Goal: Task Accomplishment & Management: Manage account settings

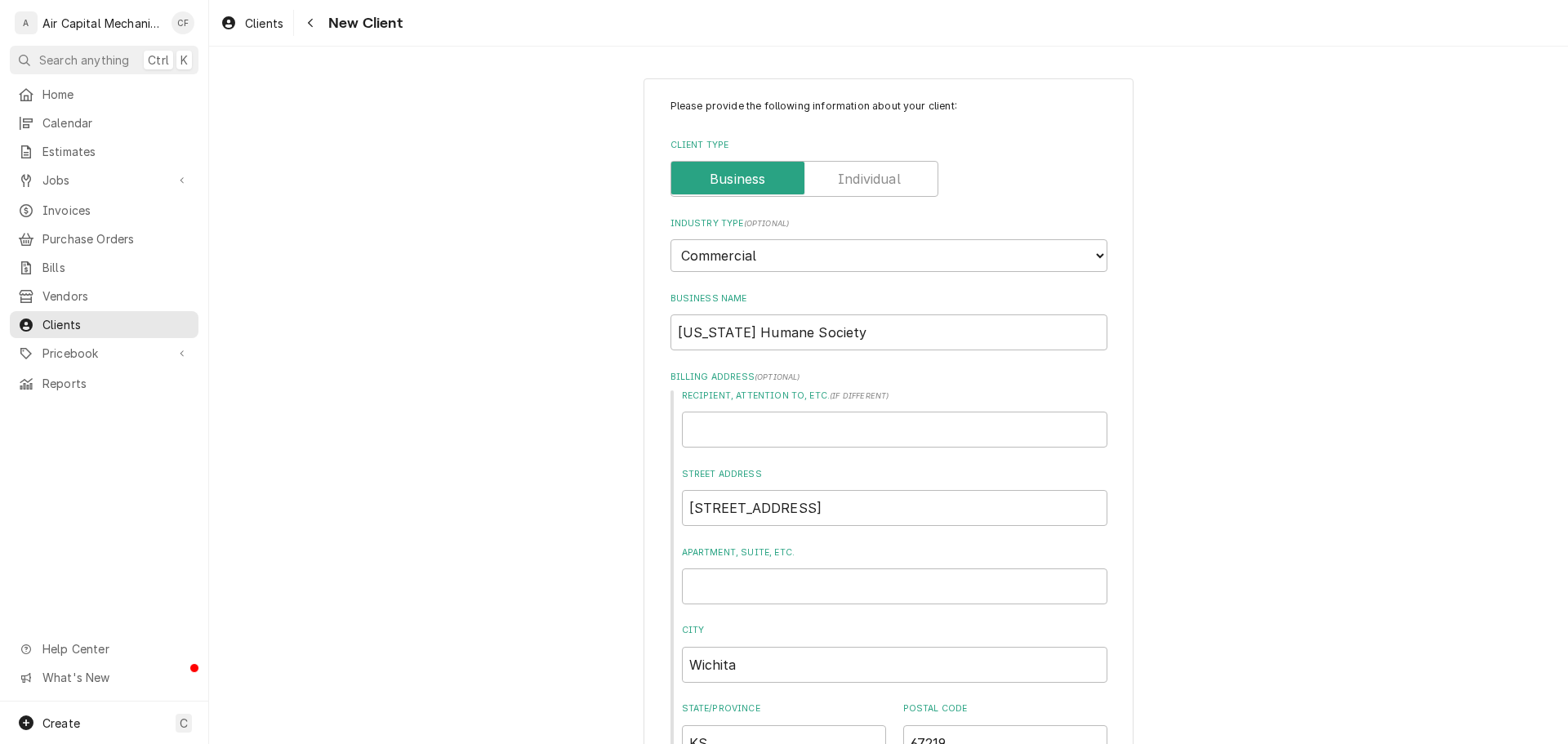
select select "2"
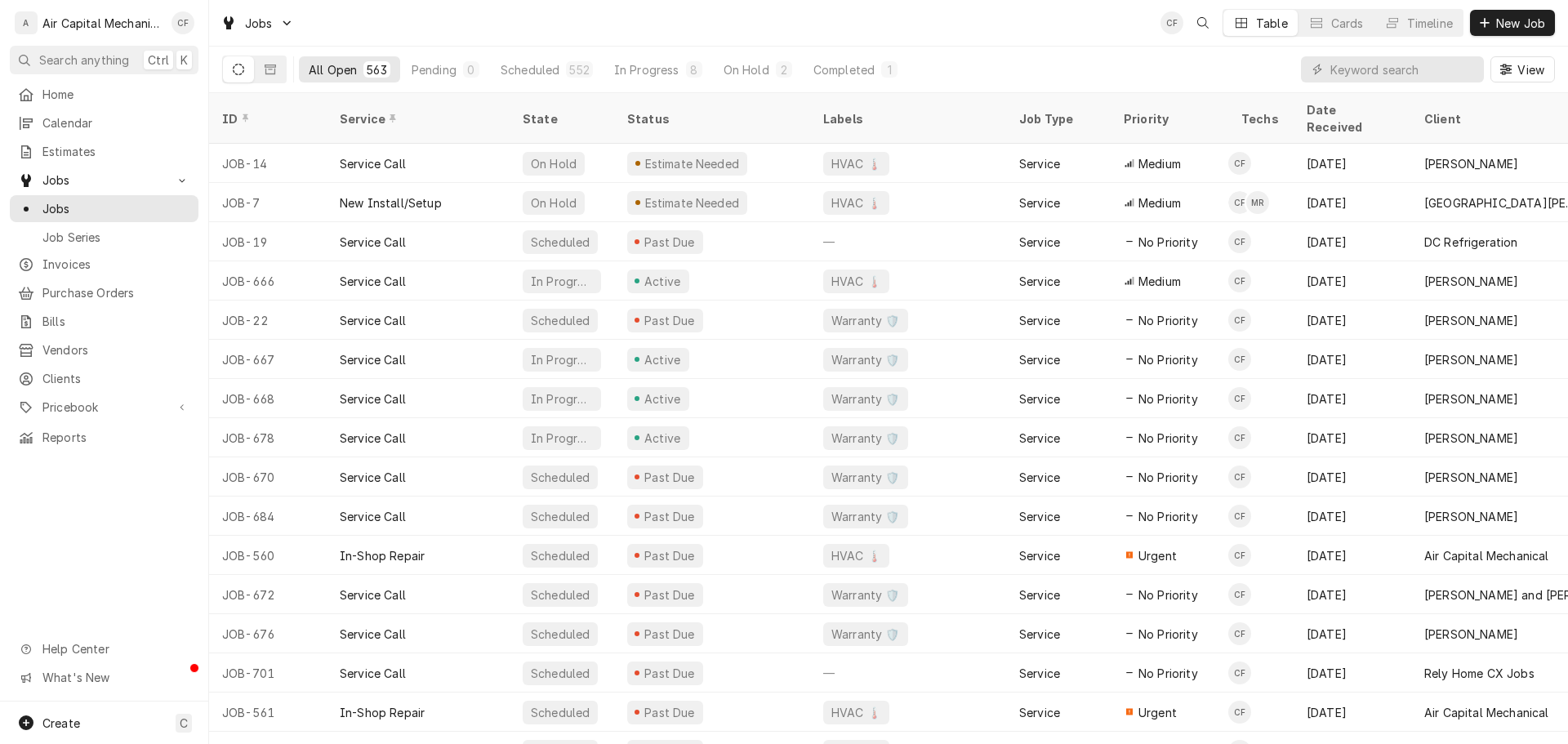
click at [19, 22] on div "Air Capital Mechanical's Avatar" at bounding box center [27, 23] width 23 height 23
click at [173, 19] on div "Charles Faure's Avatar" at bounding box center [183, 23] width 23 height 23
click at [226, 51] on div "Settings" at bounding box center [261, 56] width 123 height 17
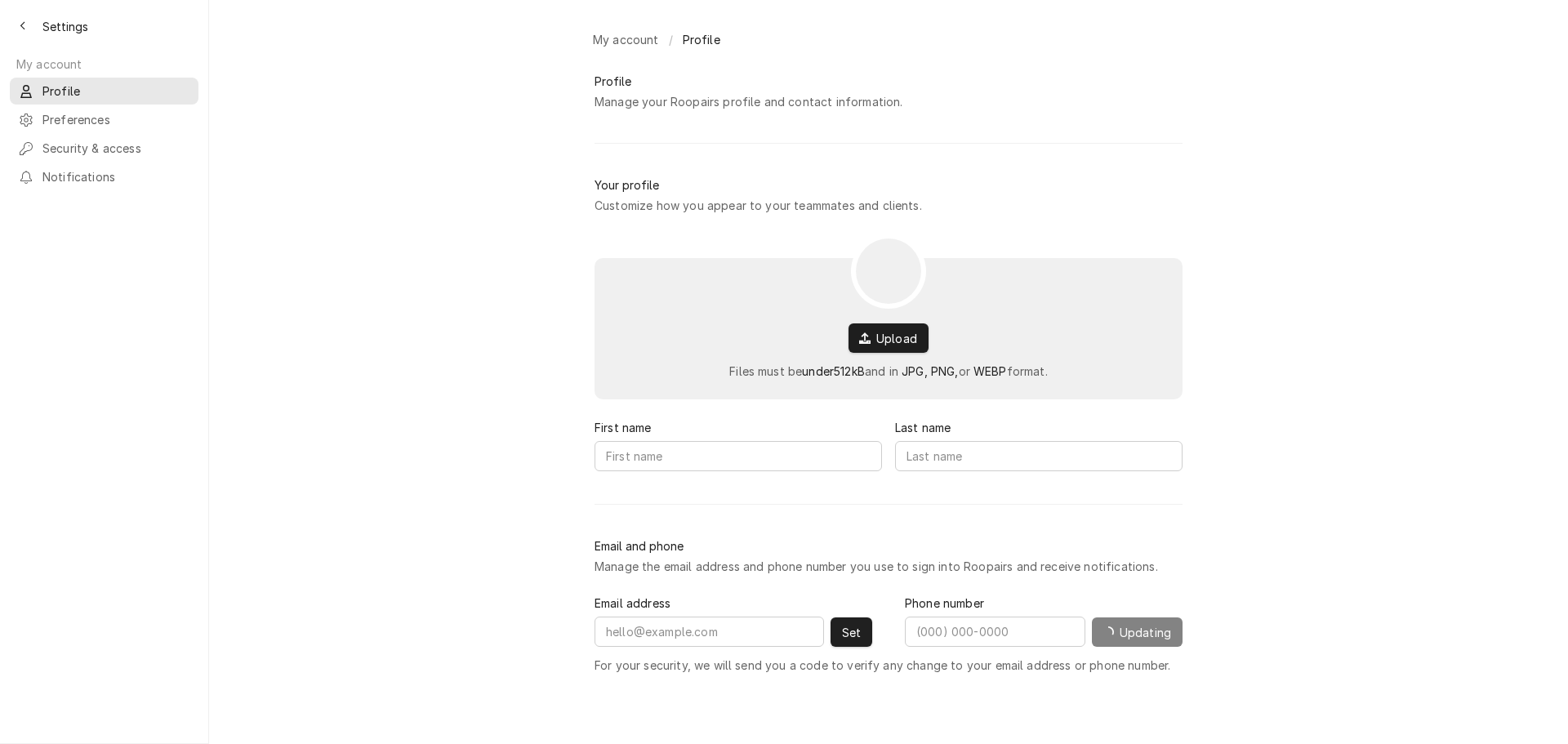
type input "[PERSON_NAME]"
type input "Faure"
type input "Charles@AirCapital-HVAC.com"
type input "(316) 889-1692"
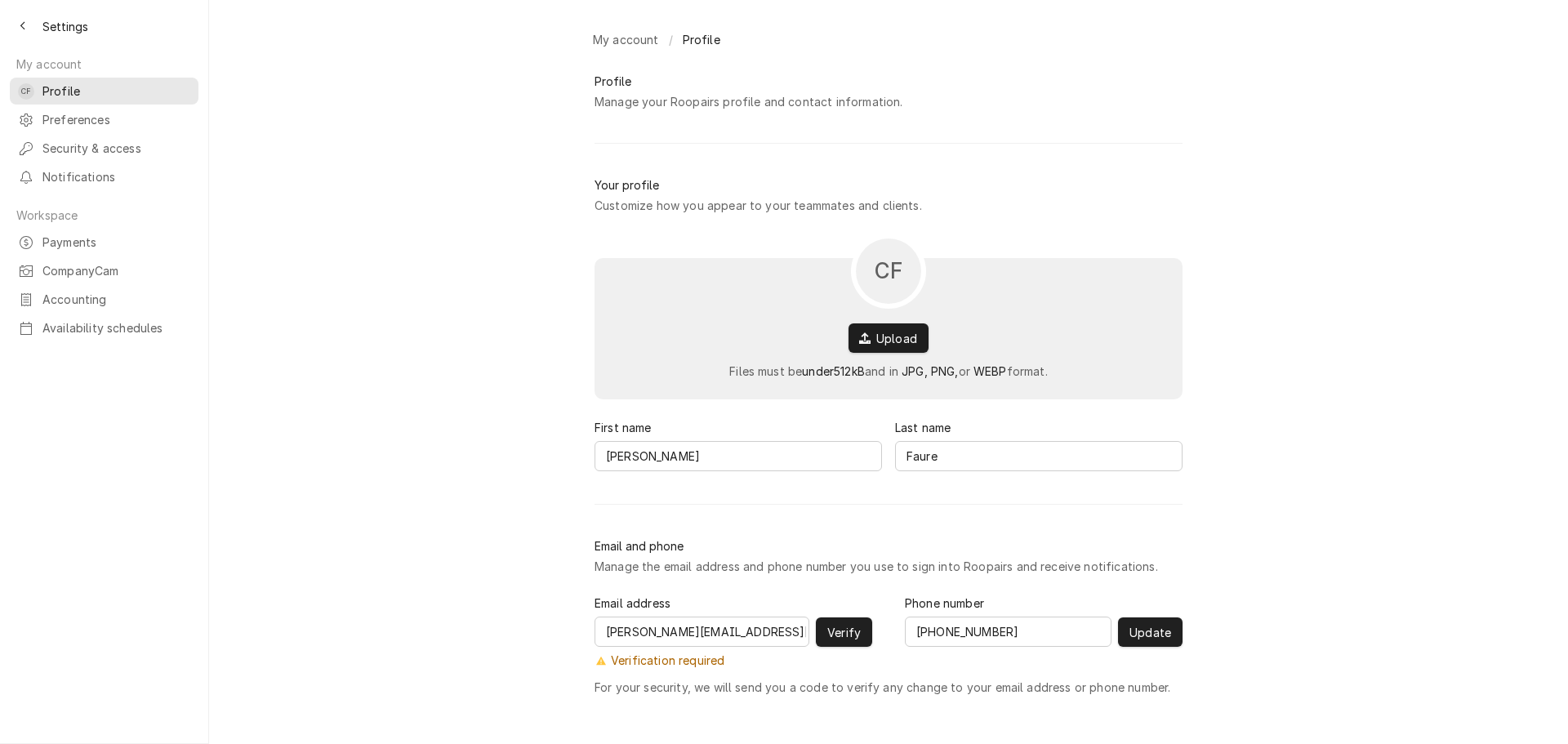
scroll to position [2, 0]
click at [160, 114] on span "Preferences" at bounding box center [116, 119] width 148 height 17
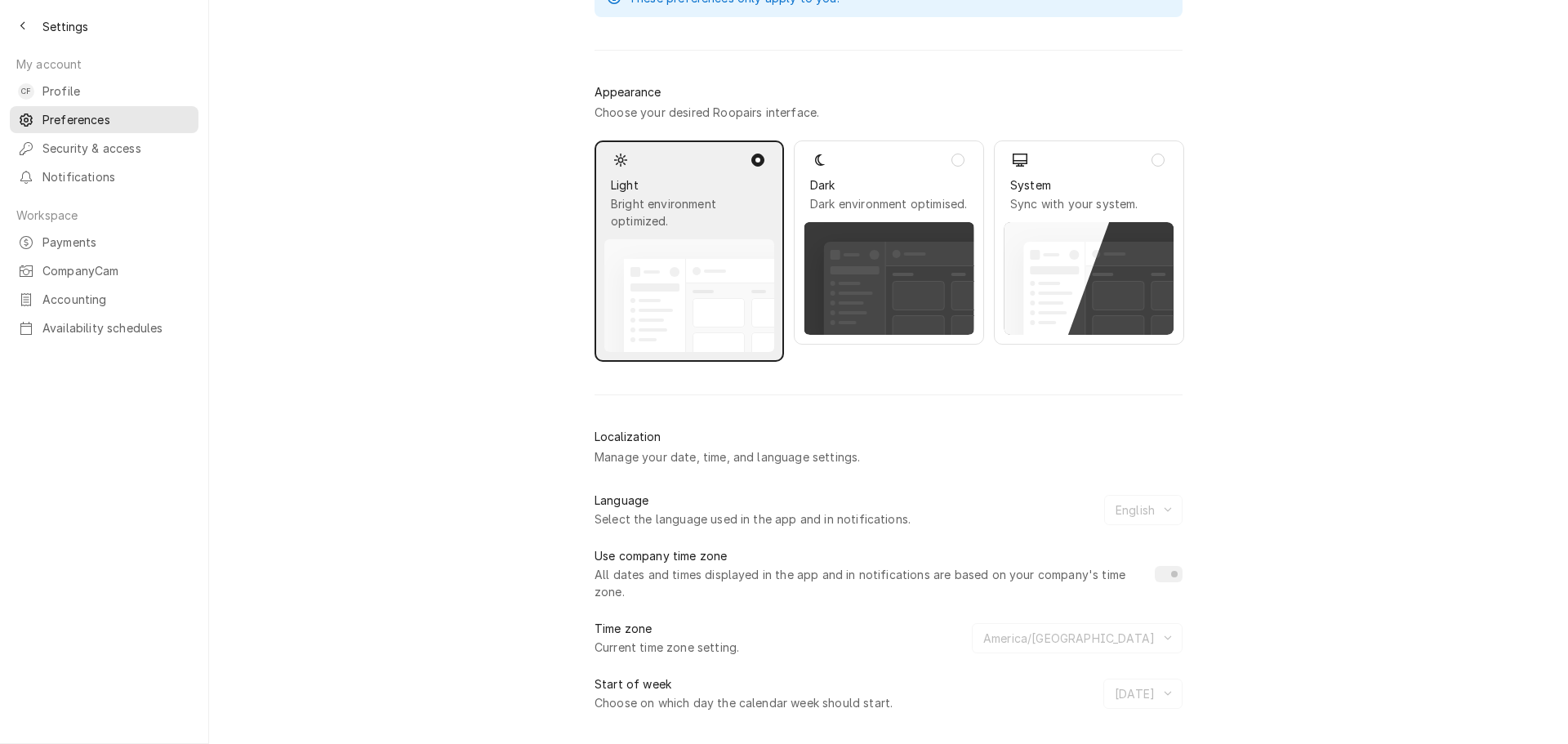
scroll to position [148, 0]
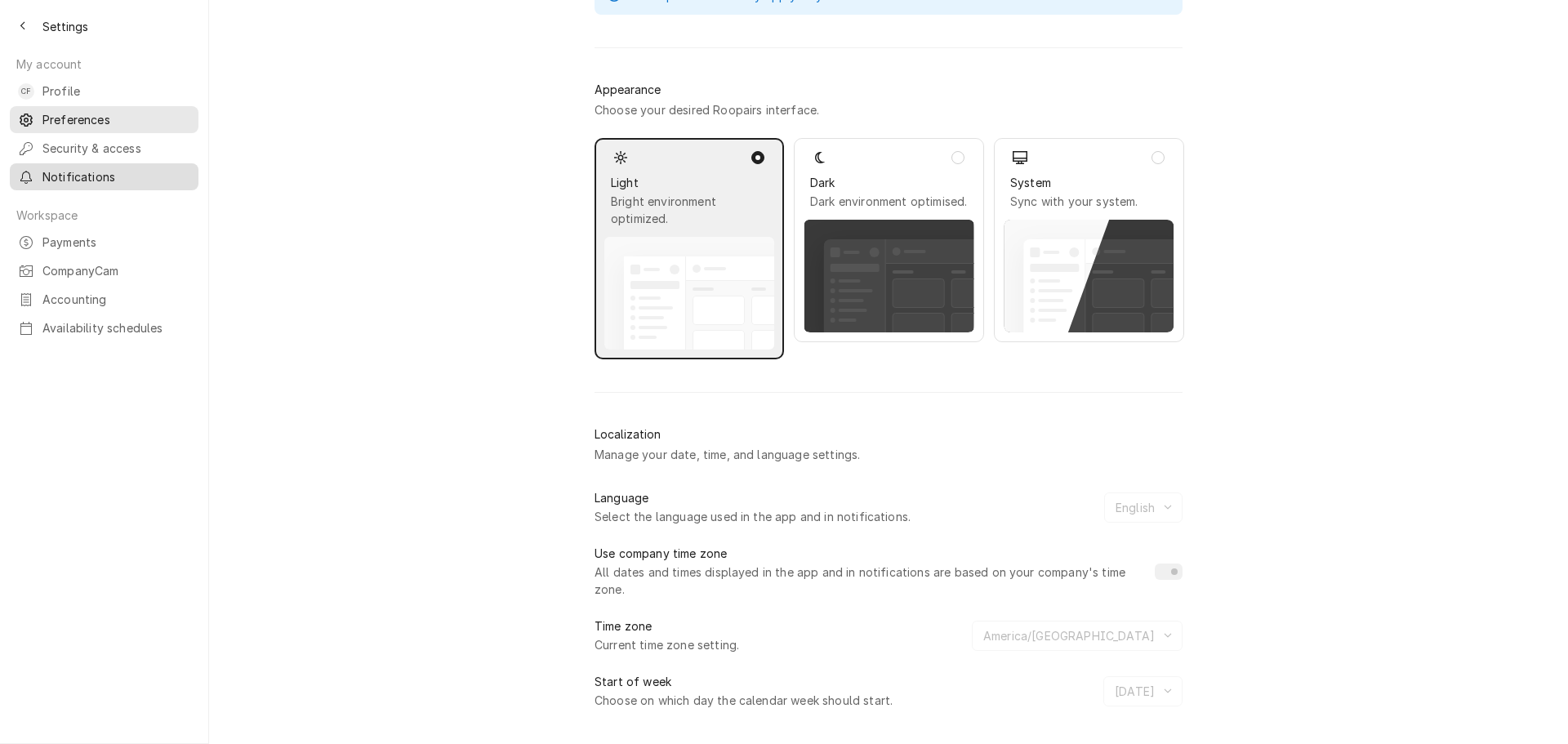
click at [127, 168] on span "Notifications" at bounding box center [116, 177] width 148 height 17
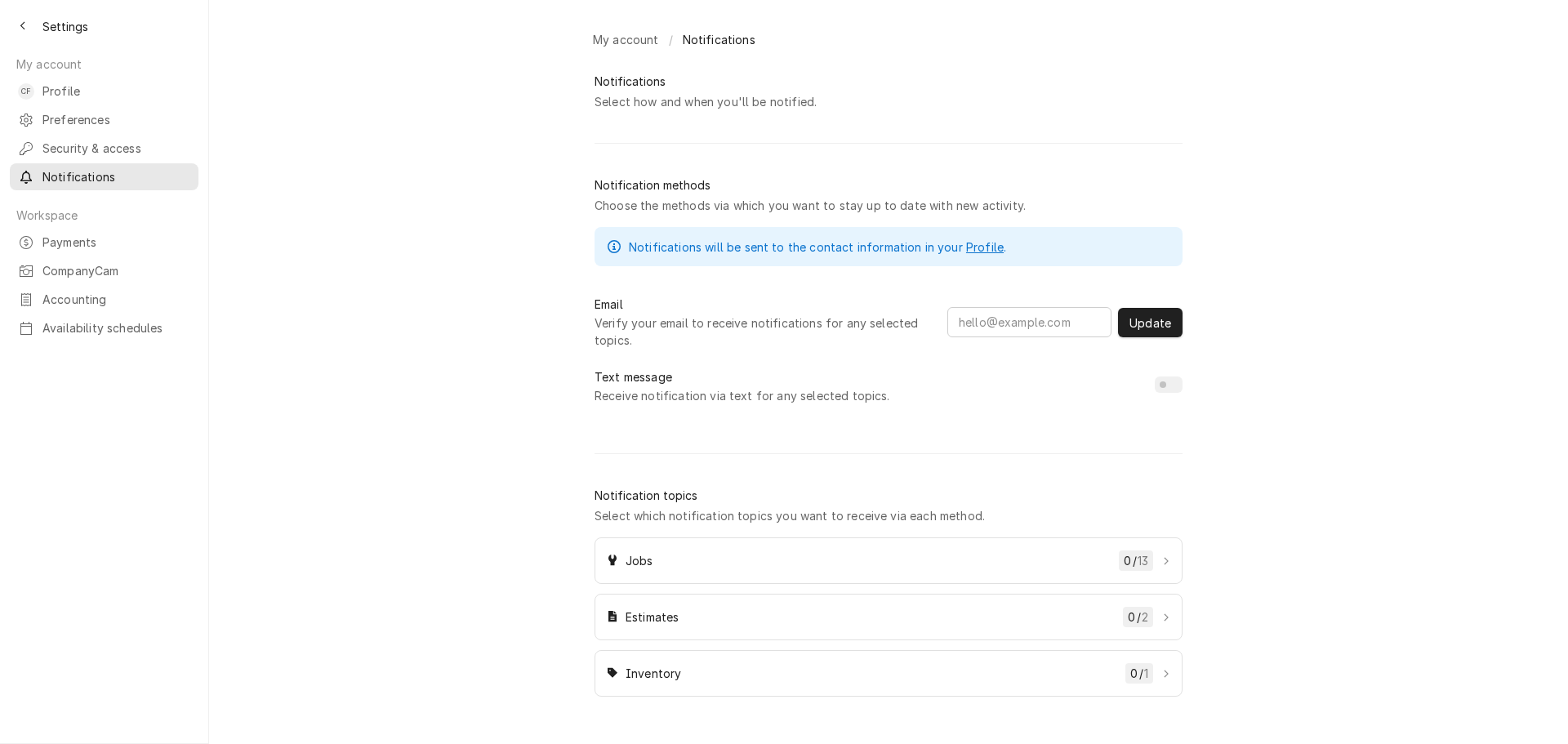
type input "[PERSON_NAME][EMAIL_ADDRESS][DOMAIN_NAME]"
checkbox input "true"
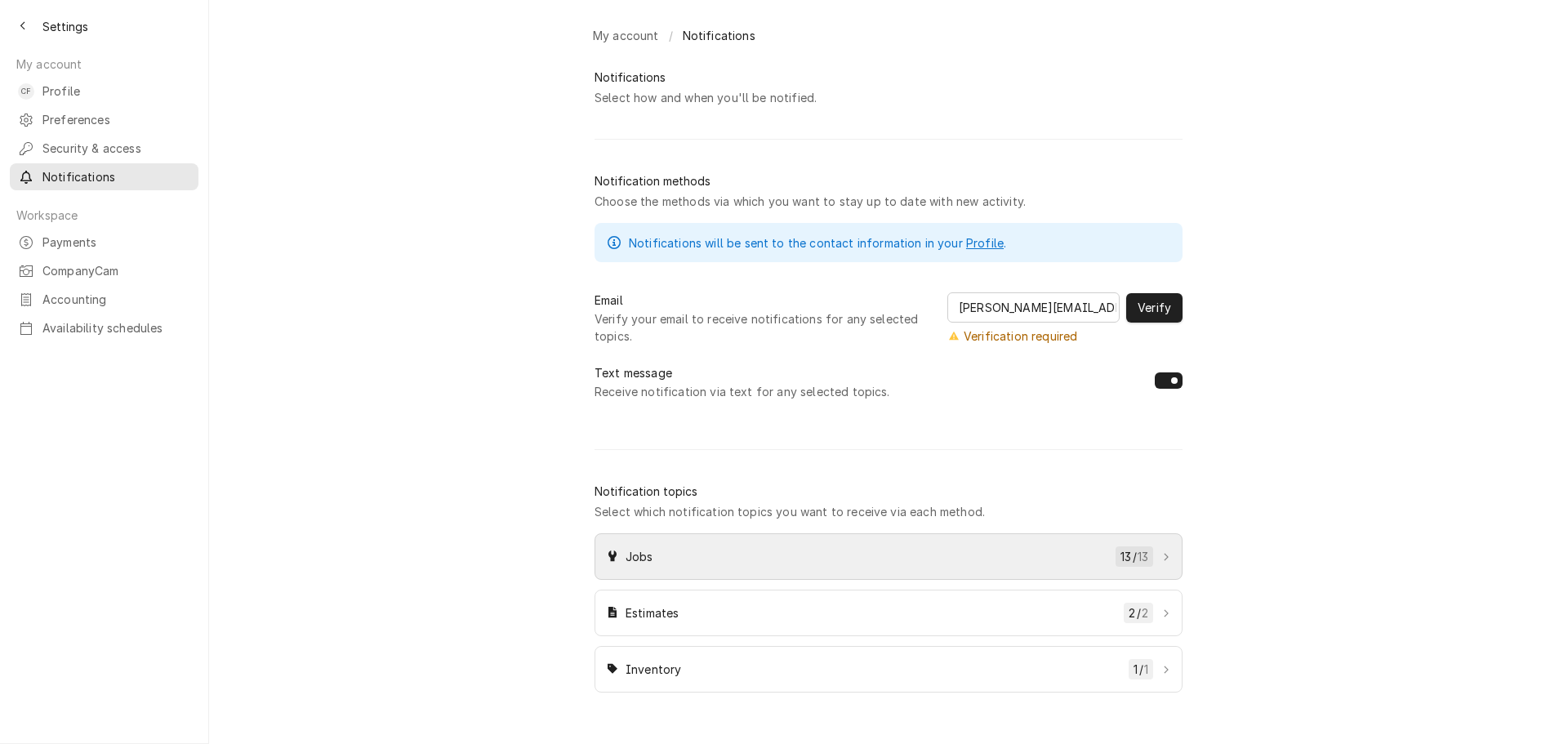
click at [874, 577] on link "Jobs 13 / 13" at bounding box center [889, 557] width 588 height 46
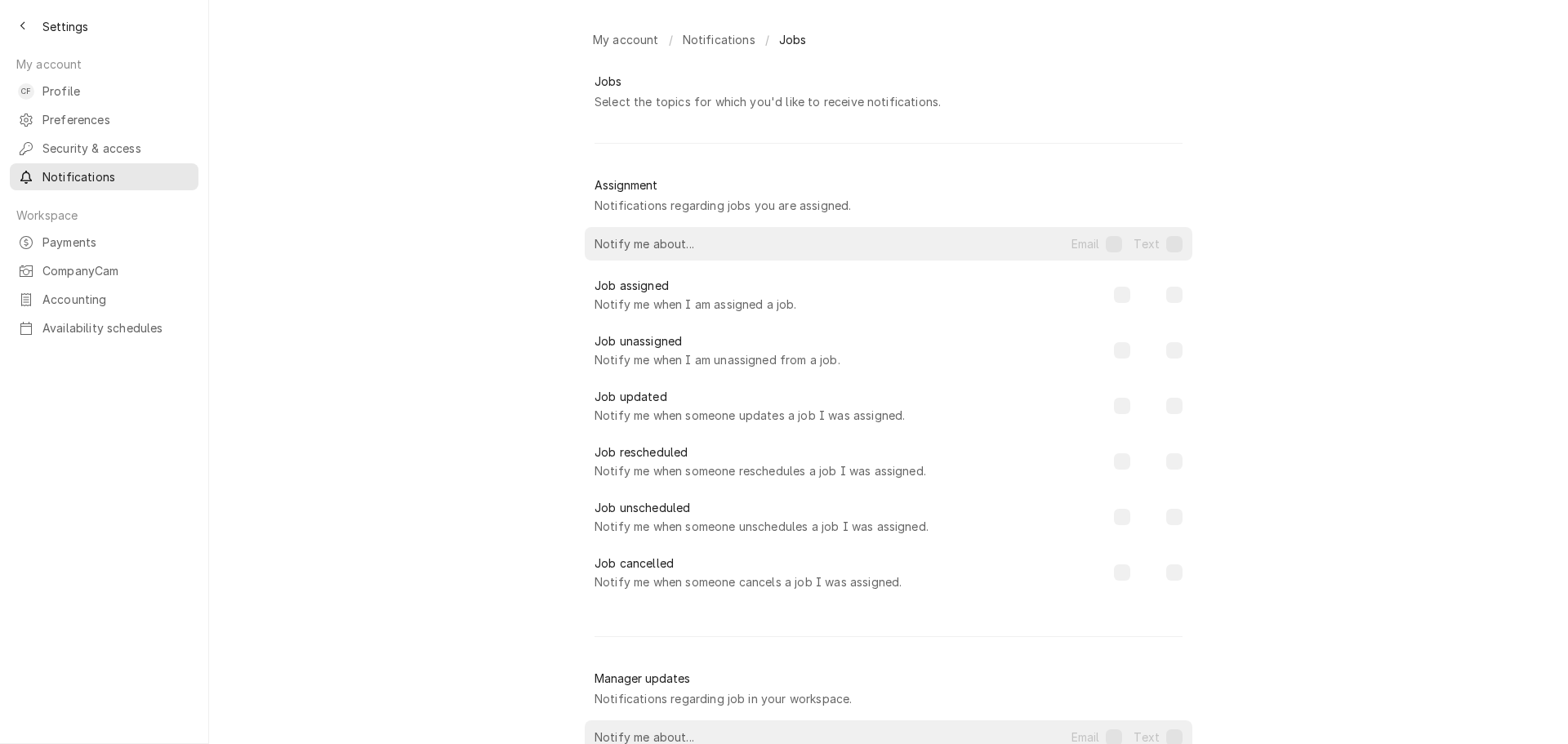
checkbox input "true"
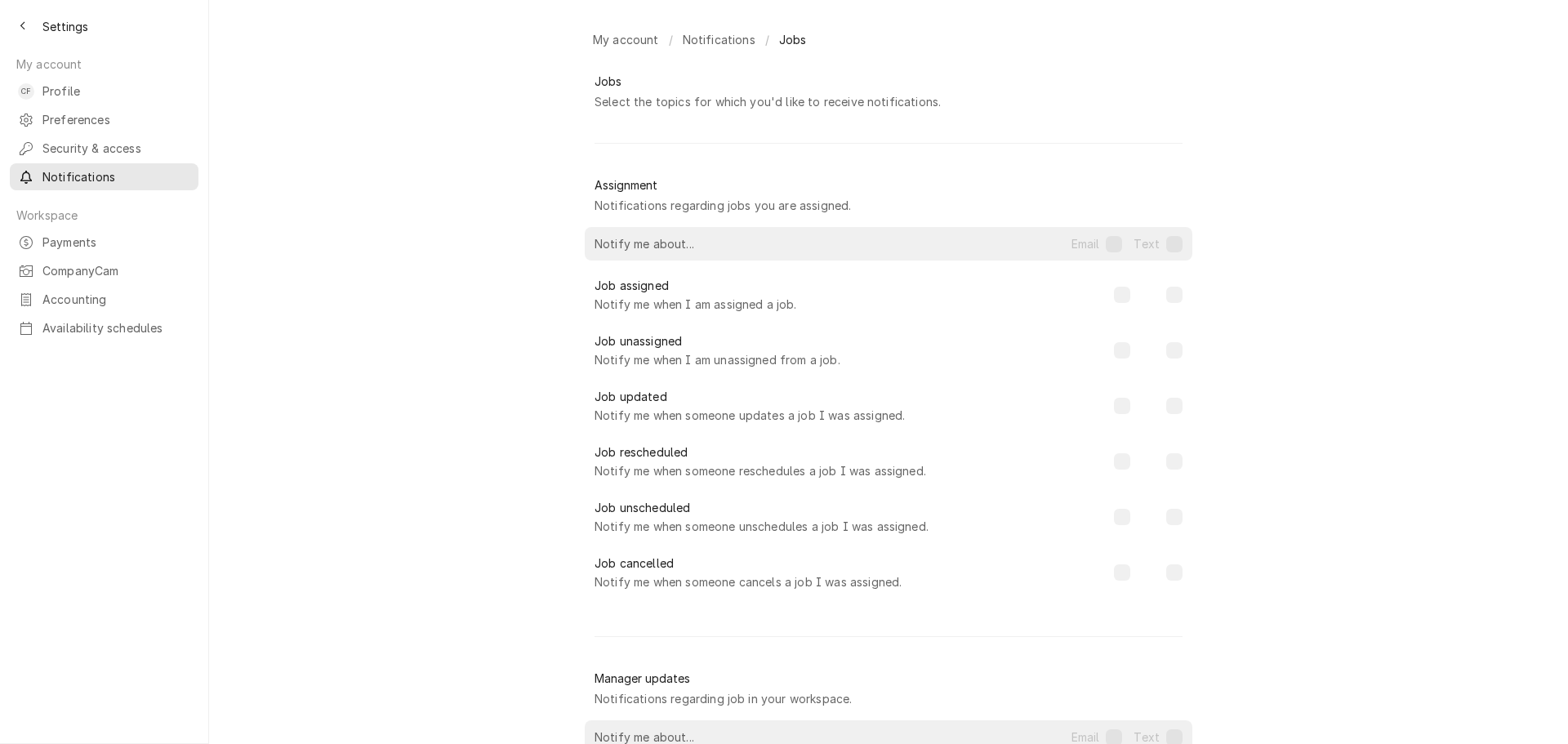
checkbox input "true"
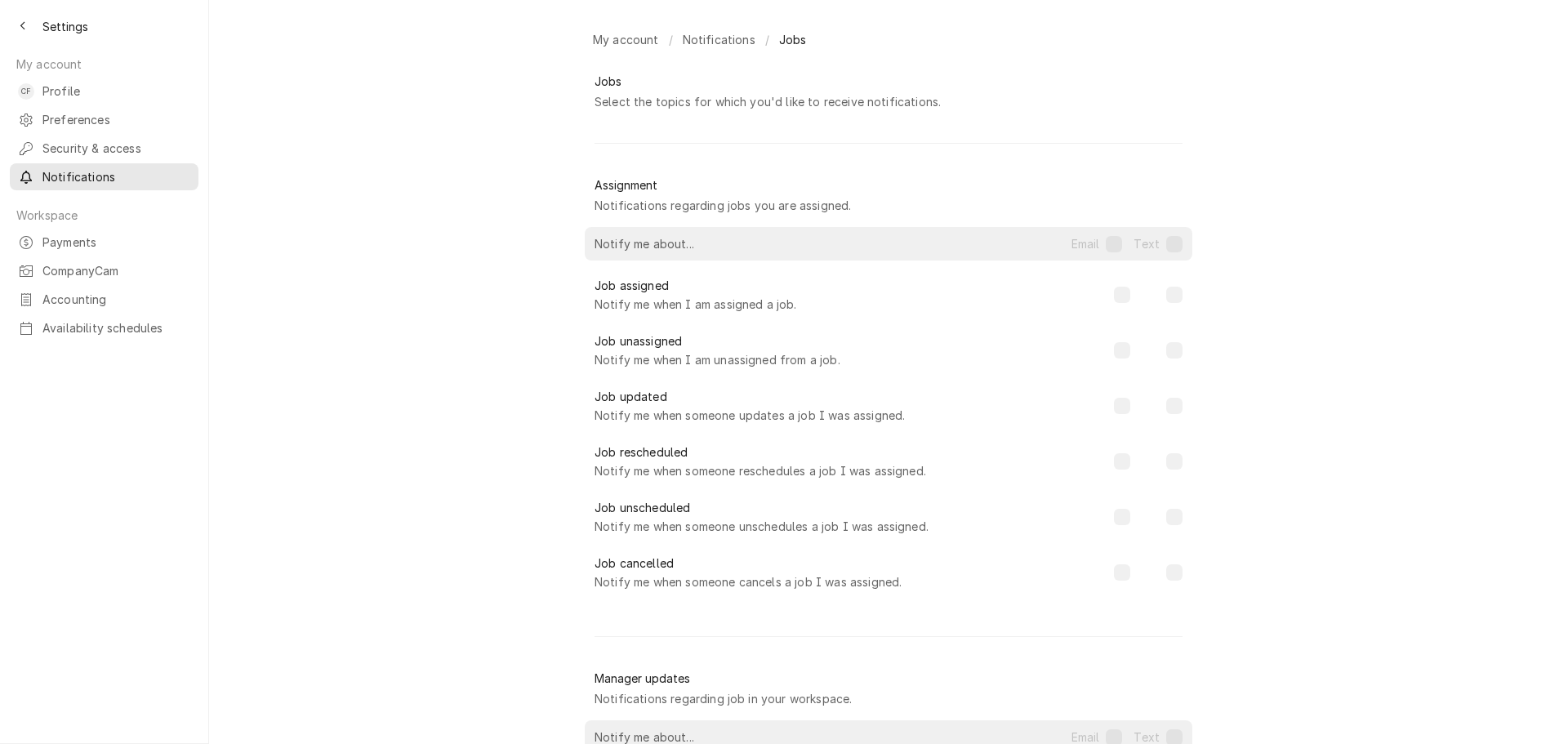
checkbox input "true"
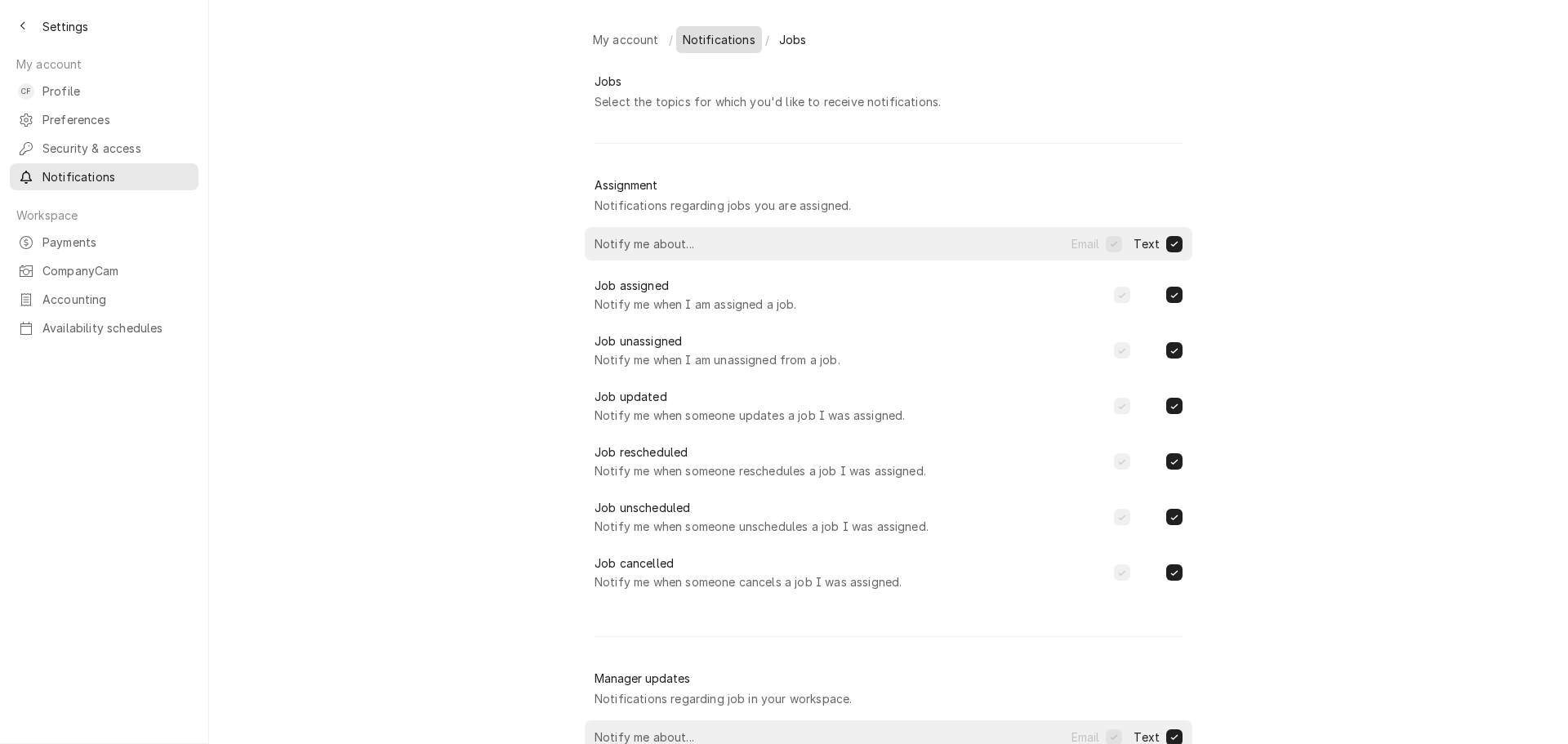
click at [718, 35] on span "Notifications" at bounding box center [719, 39] width 73 height 17
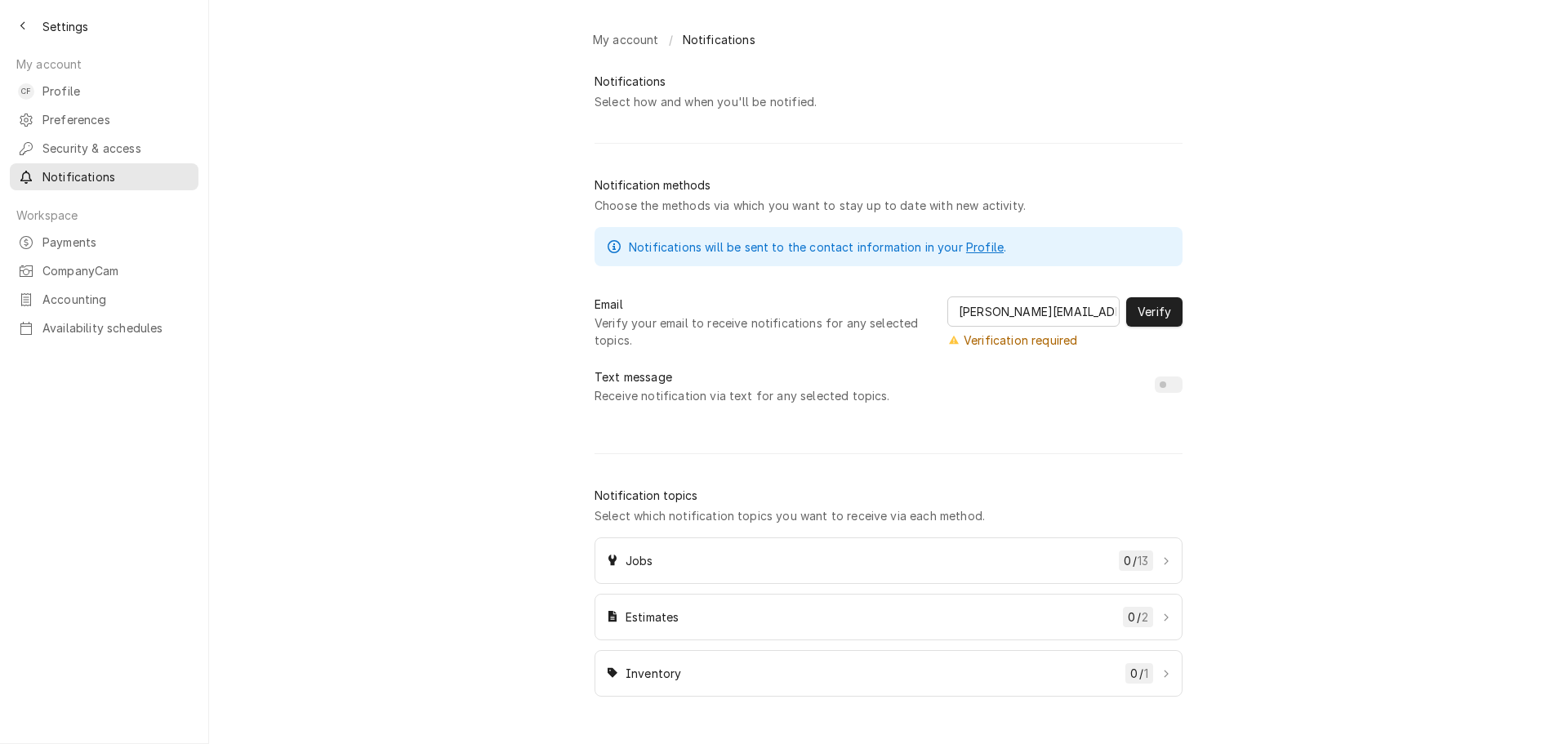
checkbox input "true"
click at [843, 404] on span "Receive notification via text for any selected topics." at bounding box center [869, 396] width 550 height 17
drag, startPoint x: 584, startPoint y: 383, endPoint x: 711, endPoint y: 382, distance: 127.0
click at [711, 382] on div "My account / Notifications Notifications Select how and when you'll be notified…" at bounding box center [889, 372] width 1359 height 744
